Goal: Obtain resource: Obtain resource

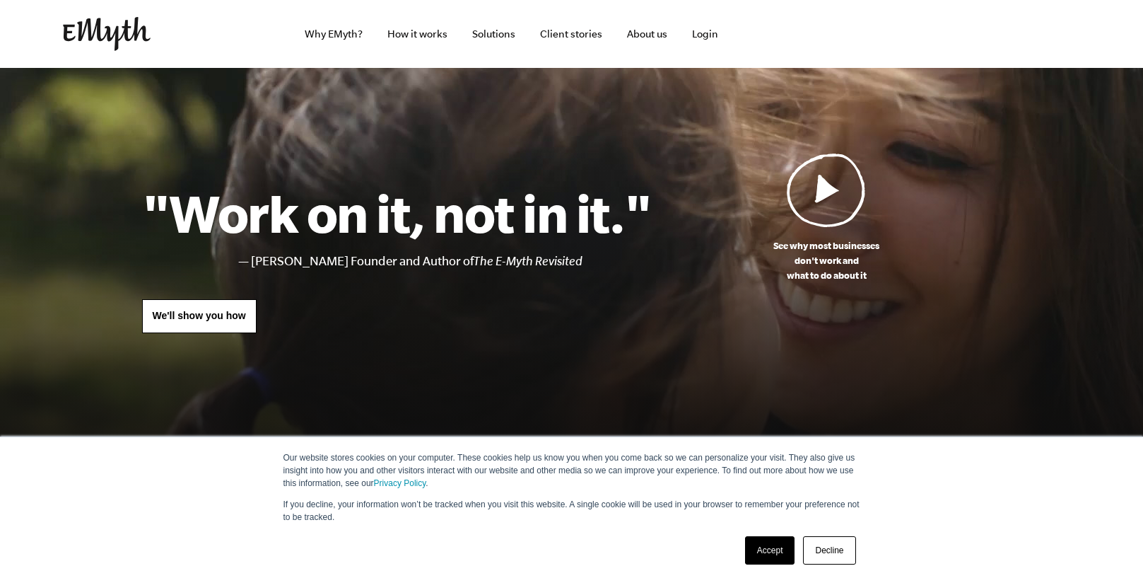
click at [836, 555] on link "Decline" at bounding box center [829, 550] width 52 height 28
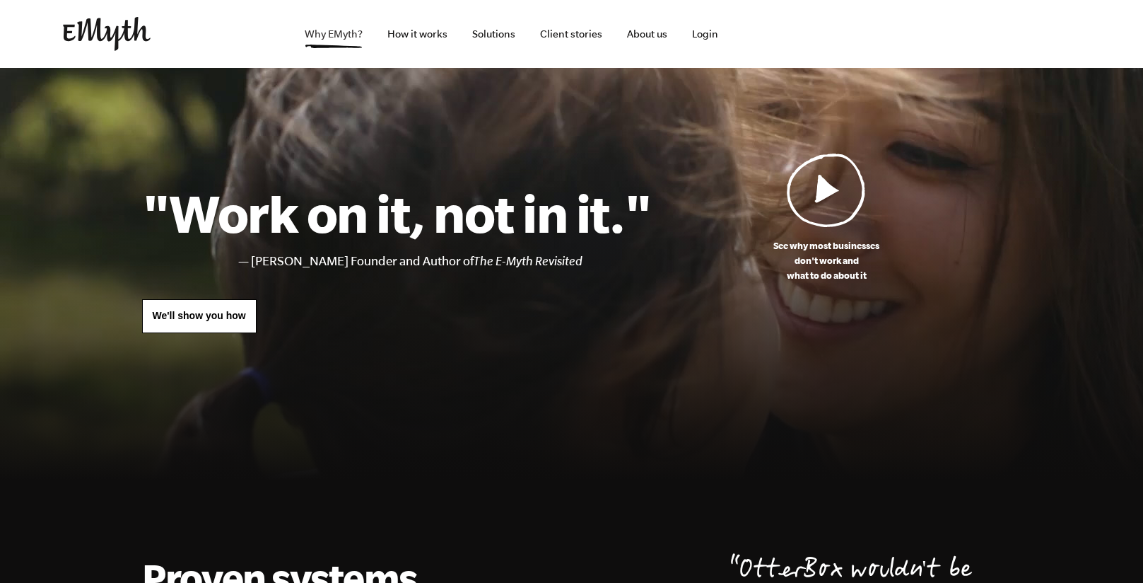
click at [340, 37] on link "Why EMyth?" at bounding box center [333, 34] width 81 height 68
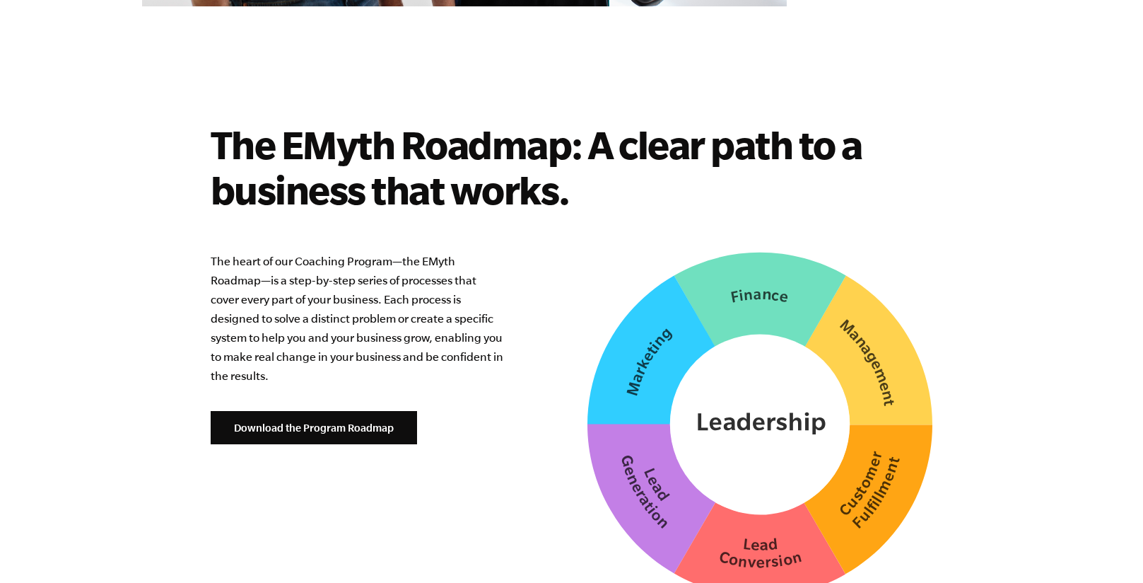
scroll to position [3465, 0]
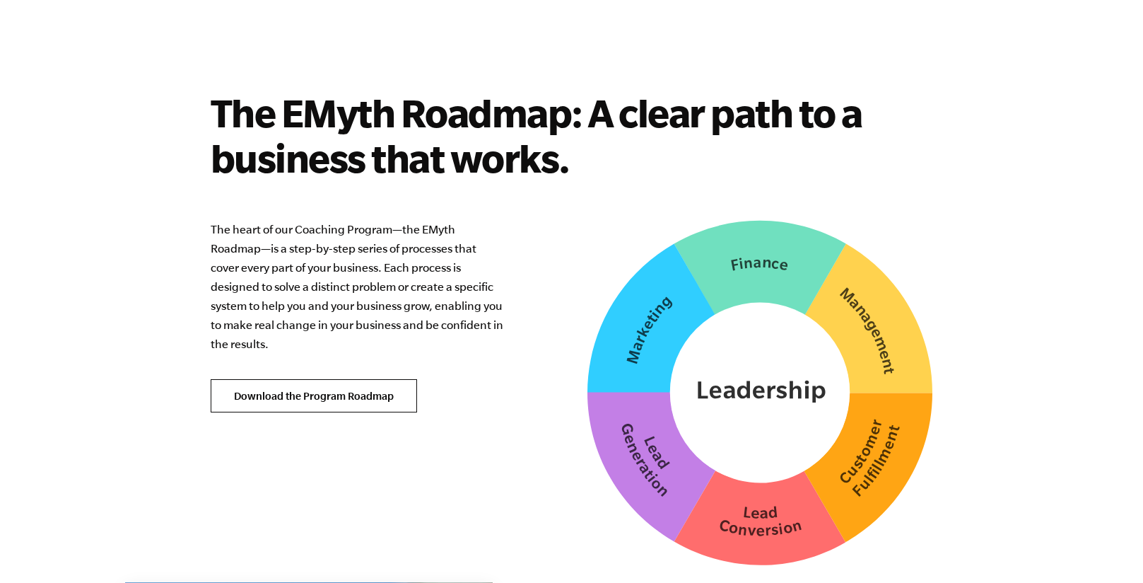
click at [323, 379] on link "Download the Program Roadmap" at bounding box center [314, 396] width 206 height 34
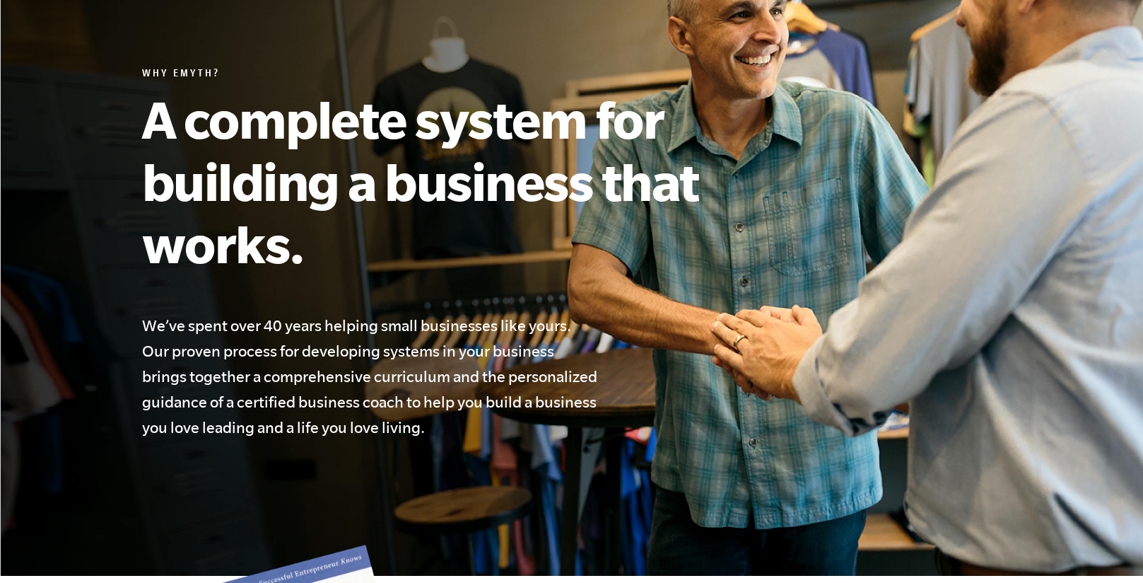
scroll to position [0, 0]
